Goal: Task Accomplishment & Management: Complete application form

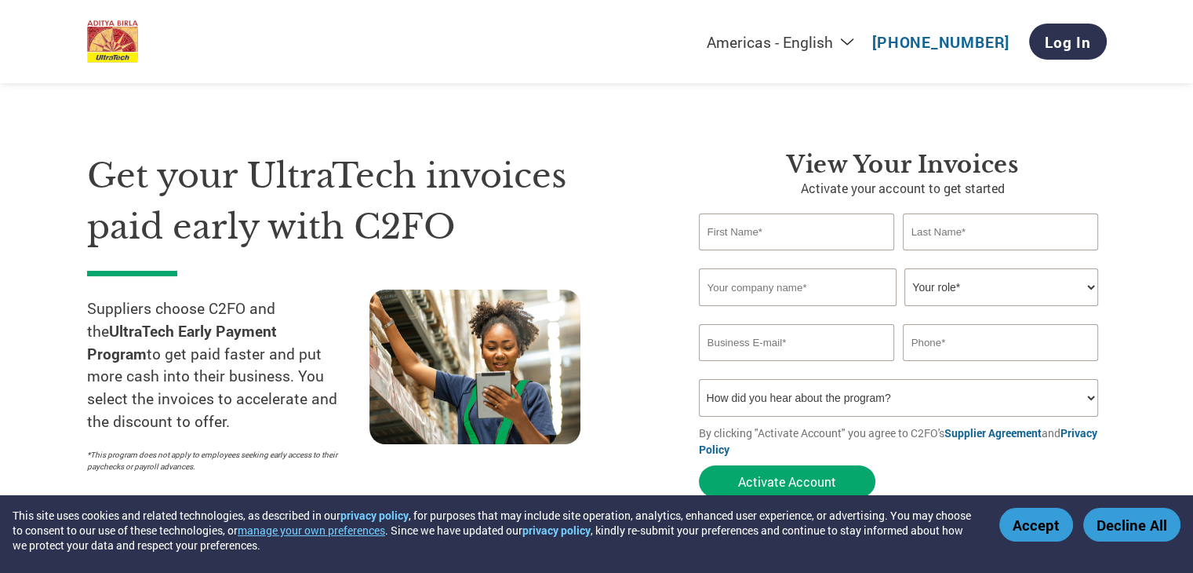
click at [761, 236] on input "text" at bounding box center [797, 231] width 196 height 37
type input "[PERSON_NAME]"
click at [938, 238] on input "text" at bounding box center [1001, 231] width 196 height 37
click at [933, 227] on input "text" at bounding box center [1001, 231] width 196 height 37
click at [933, 228] on input "text" at bounding box center [1001, 231] width 196 height 37
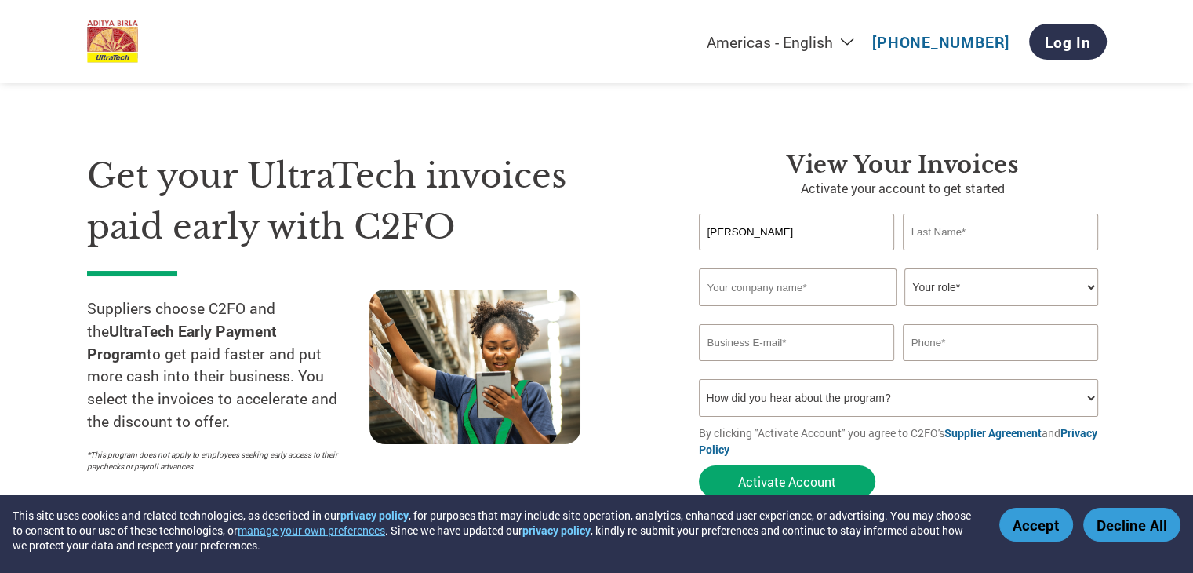
click at [938, 229] on input "text" at bounding box center [1001, 231] width 196 height 37
click at [951, 232] on input "text" at bounding box center [1001, 231] width 196 height 37
click at [944, 232] on input "text" at bounding box center [1001, 231] width 196 height 37
type input "[PERSON_NAME]"
click at [806, 293] on input "text" at bounding box center [798, 287] width 198 height 38
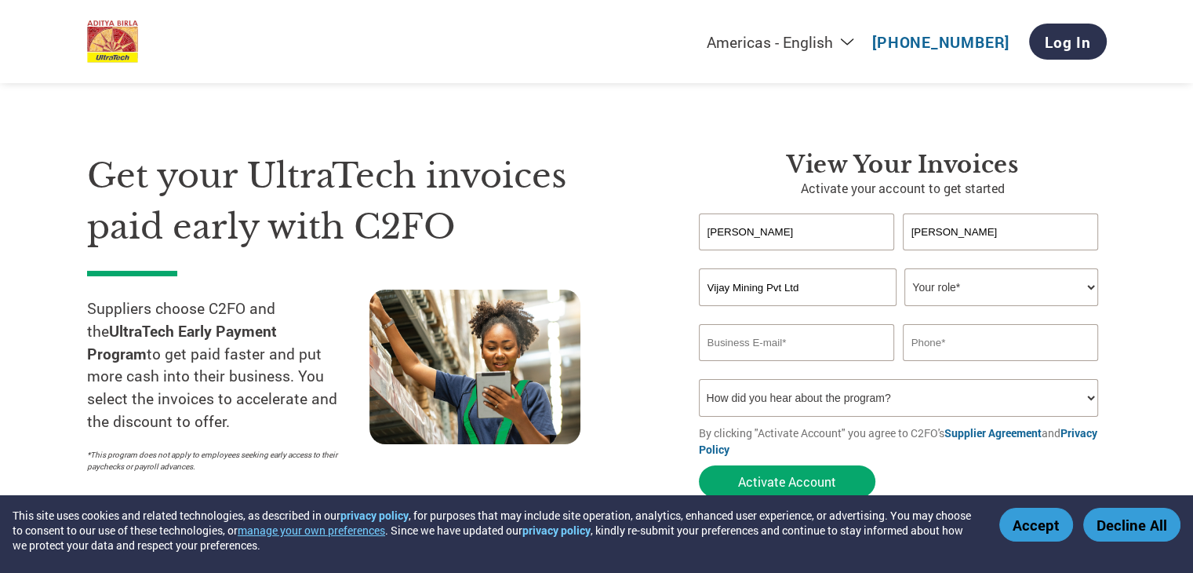
type input "Vijay Mining Pvt Ltd"
click at [1084, 286] on select "Your role* CFO Controller Credit Manager Finance Director Treasurer CEO Preside…" at bounding box center [1002, 287] width 194 height 38
select select "OWNER_FOUNDER"
click at [905, 268] on select "Your role* CFO Controller Credit Manager Finance Director Treasurer CEO Preside…" at bounding box center [1002, 287] width 194 height 38
click at [776, 340] on input "email" at bounding box center [797, 342] width 196 height 37
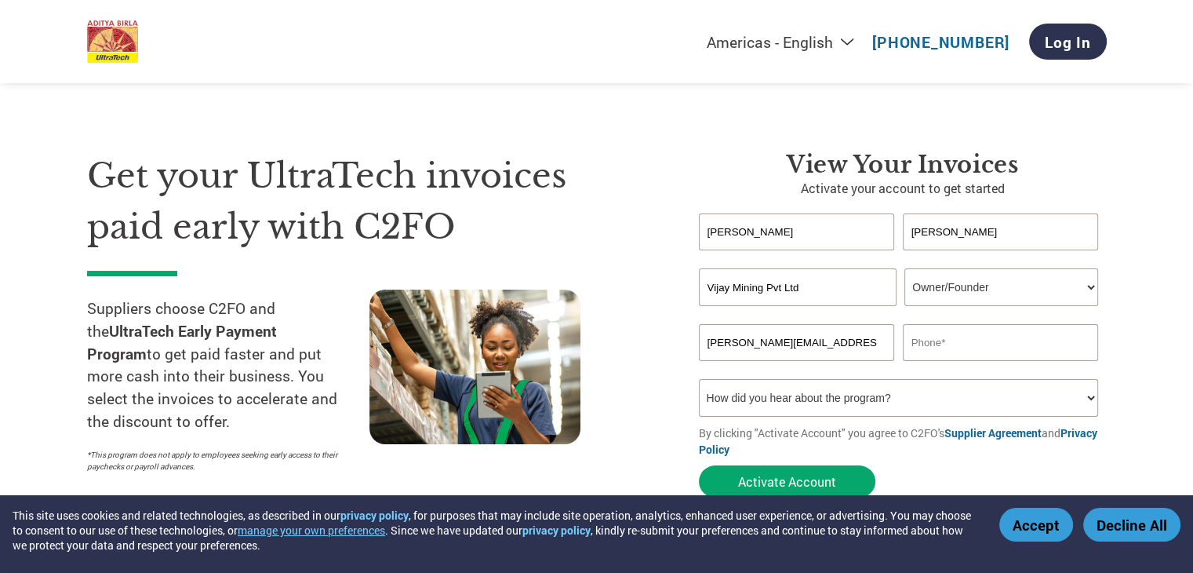
type input "[PERSON_NAME][EMAIL_ADDRESS][DOMAIN_NAME]"
click at [917, 343] on input "text" at bounding box center [1001, 342] width 196 height 37
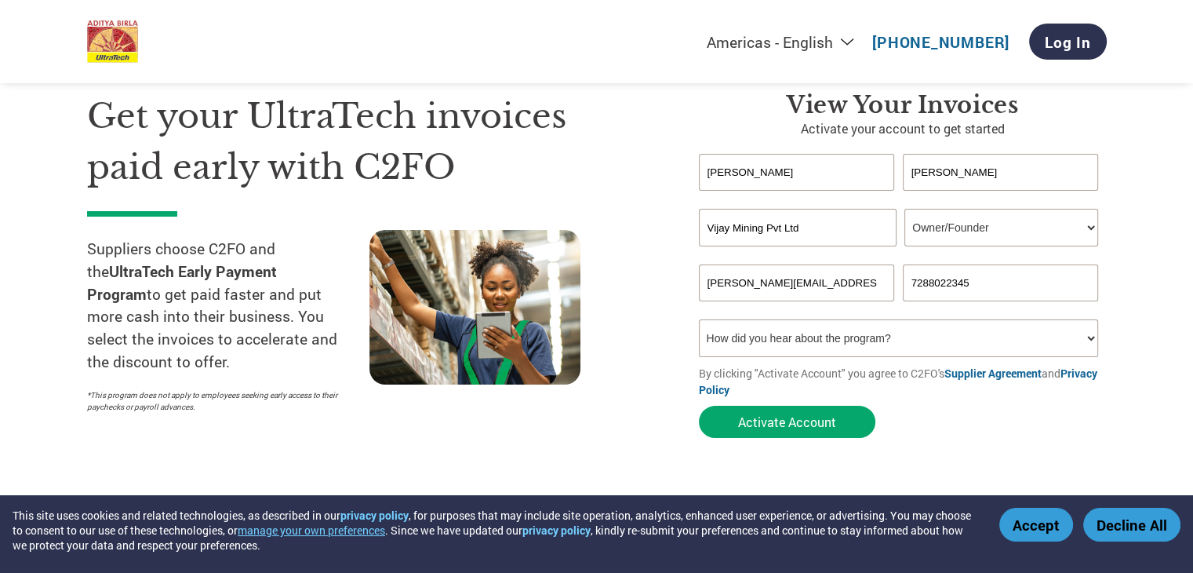
scroll to position [157, 0]
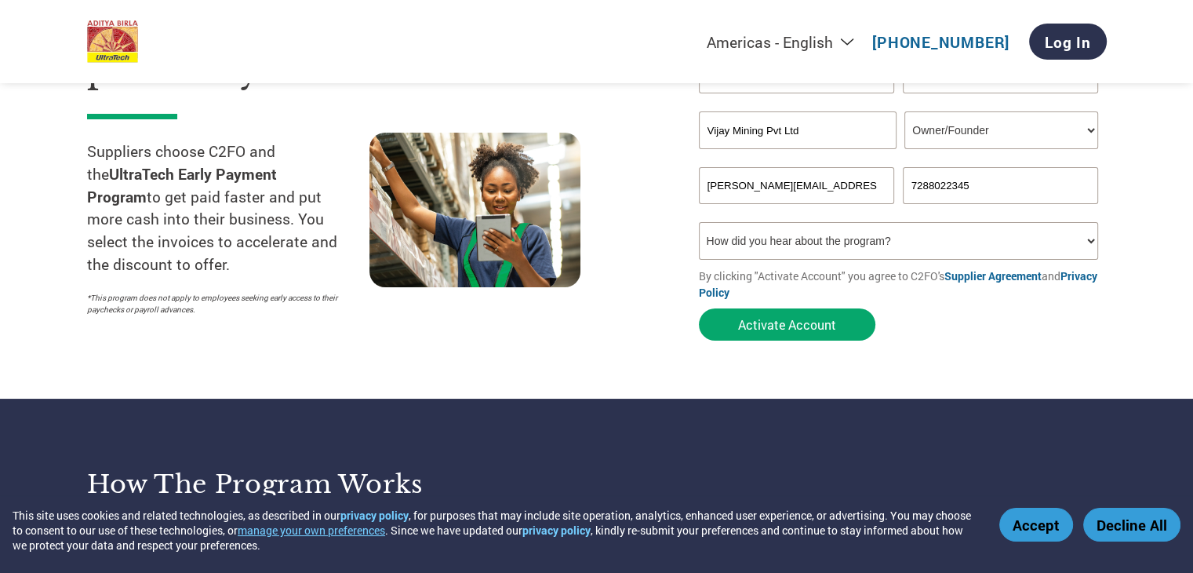
type input "7288022345"
click at [1087, 240] on select "How did you hear about the program? Received a letter Email Social Media Online…" at bounding box center [899, 241] width 400 height 38
select select "Received a Letter"
click at [699, 222] on select "How did you hear about the program? Received a letter Email Social Media Online…" at bounding box center [899, 241] width 400 height 38
click at [794, 322] on button "Activate Account" at bounding box center [787, 324] width 177 height 32
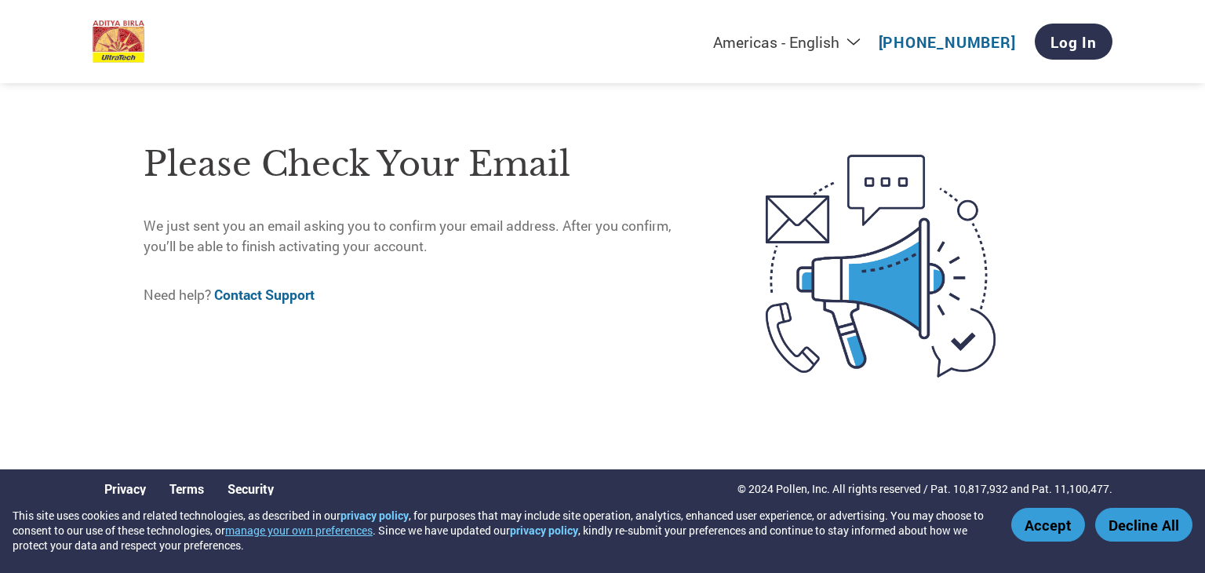
click at [866, 42] on select "Americas - English Américas - Español [GEOGRAPHIC_DATA] - Português [GEOGRAPHIC…" at bounding box center [689, 42] width 363 height 20
click at [1035, 362] on img at bounding box center [881, 265] width 362 height 279
click at [869, 40] on select "Americas - English Américas - Español [GEOGRAPHIC_DATA] - Português [GEOGRAPHIC…" at bounding box center [689, 42] width 363 height 20
select select "en-IN"
click at [621, 32] on select "Americas - English Américas - Español [GEOGRAPHIC_DATA] - Português [GEOGRAPHIC…" at bounding box center [689, 42] width 363 height 20
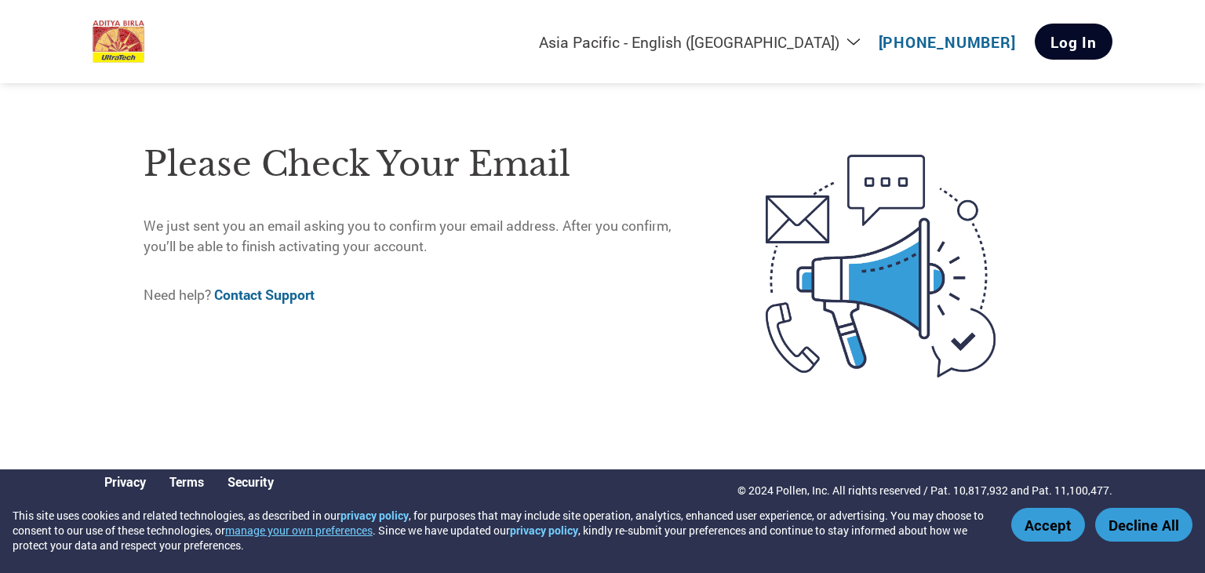
click at [1073, 46] on link "Log In" at bounding box center [1074, 42] width 78 height 36
